Goal: Task Accomplishment & Management: Complete application form

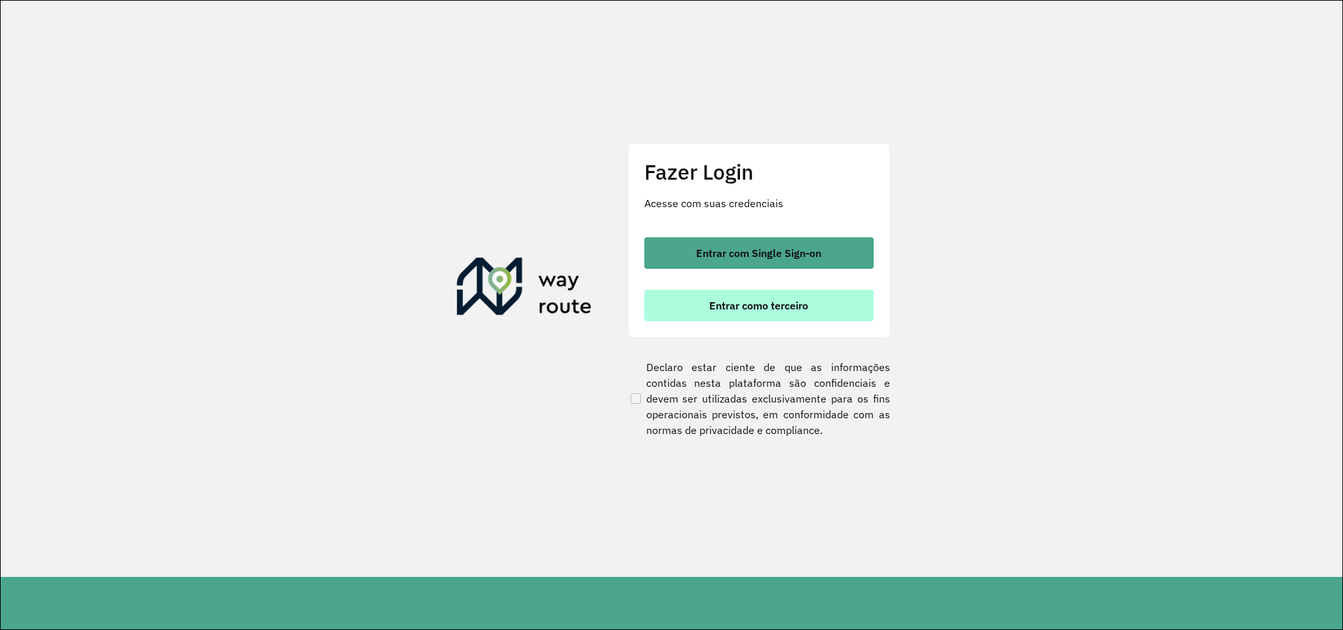
drag, startPoint x: 738, startPoint y: 317, endPoint x: 747, endPoint y: 319, distance: 9.4
click at [744, 319] on button "Entrar como terceiro" at bounding box center [758, 305] width 229 height 31
click at [755, 309] on span "Entrar como terceiro" at bounding box center [758, 305] width 99 height 10
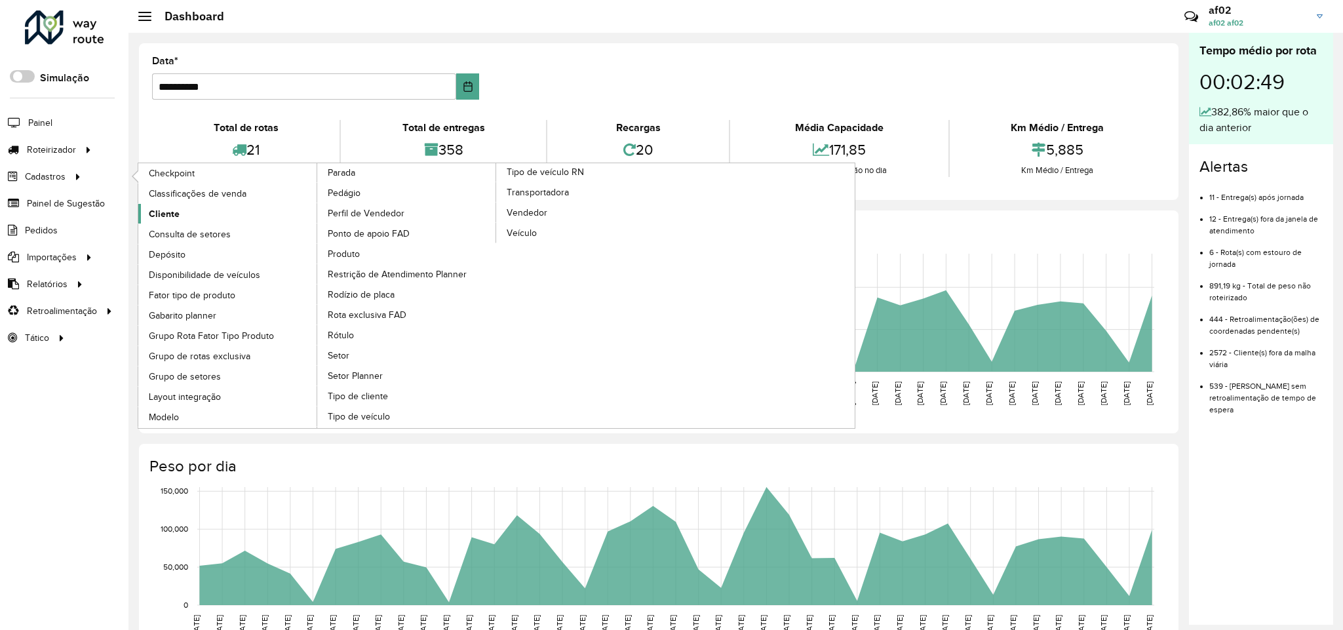
click at [168, 217] on span "Cliente" at bounding box center [164, 214] width 31 height 14
